Goal: Find specific page/section: Find specific page/section

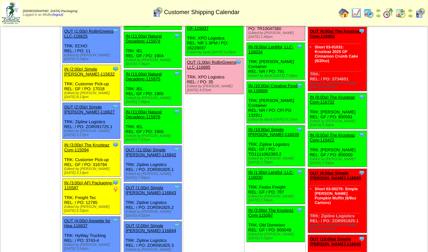
scroll to position [261, 0]
